Goal: Obtain resource: Download file/media

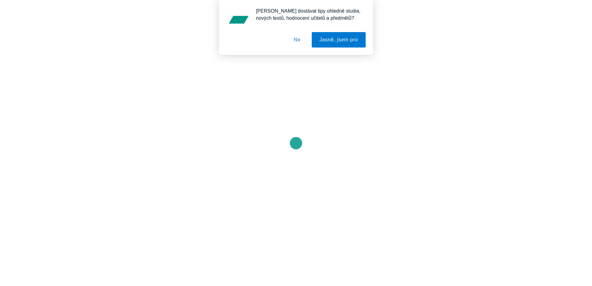
click at [295, 40] on button "Ne" at bounding box center [297, 39] width 22 height 15
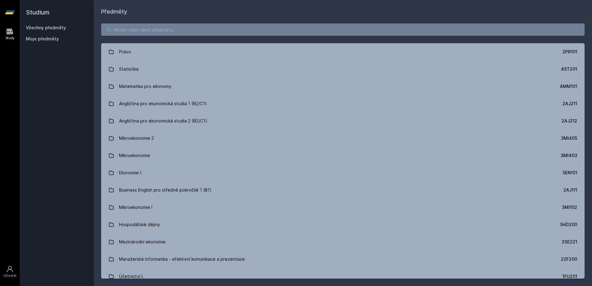
click at [173, 32] on input "search" at bounding box center [343, 29] width 484 height 12
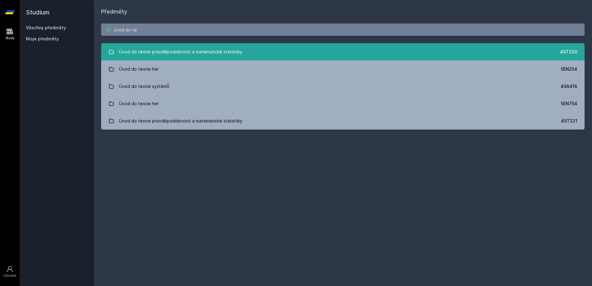
type input "úvod do te"
click at [189, 53] on div "Úvod do teorie pravděpodobnosti a matematické statistiky" at bounding box center [180, 52] width 123 height 12
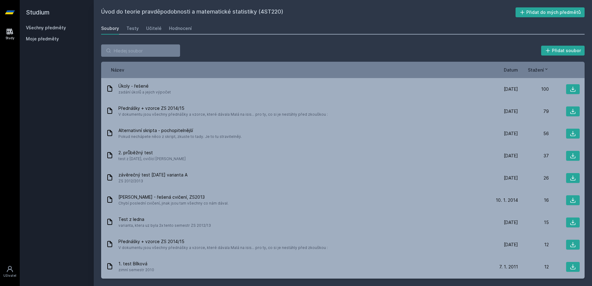
click at [504, 65] on div "Název Datum Stažení" at bounding box center [343, 70] width 484 height 16
click at [514, 72] on span "Datum" at bounding box center [511, 70] width 14 height 6
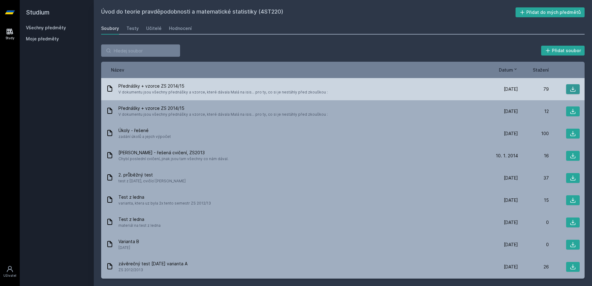
click at [571, 89] on icon at bounding box center [573, 89] width 5 height 5
